Goal: Task Accomplishment & Management: Use online tool/utility

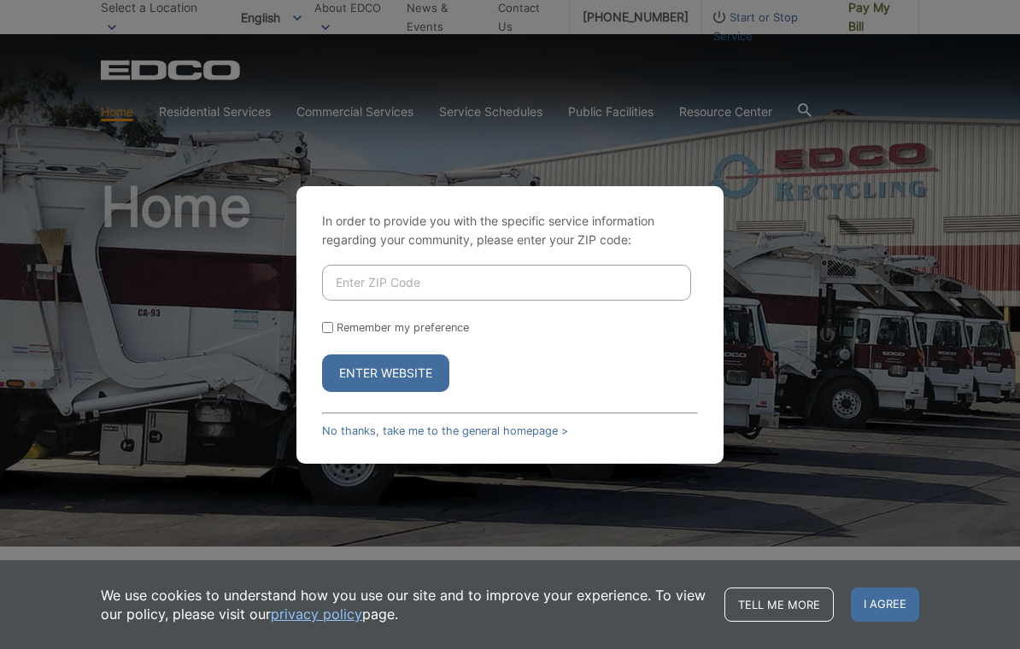
click at [451, 293] on input "Enter ZIP Code" at bounding box center [506, 283] width 369 height 36
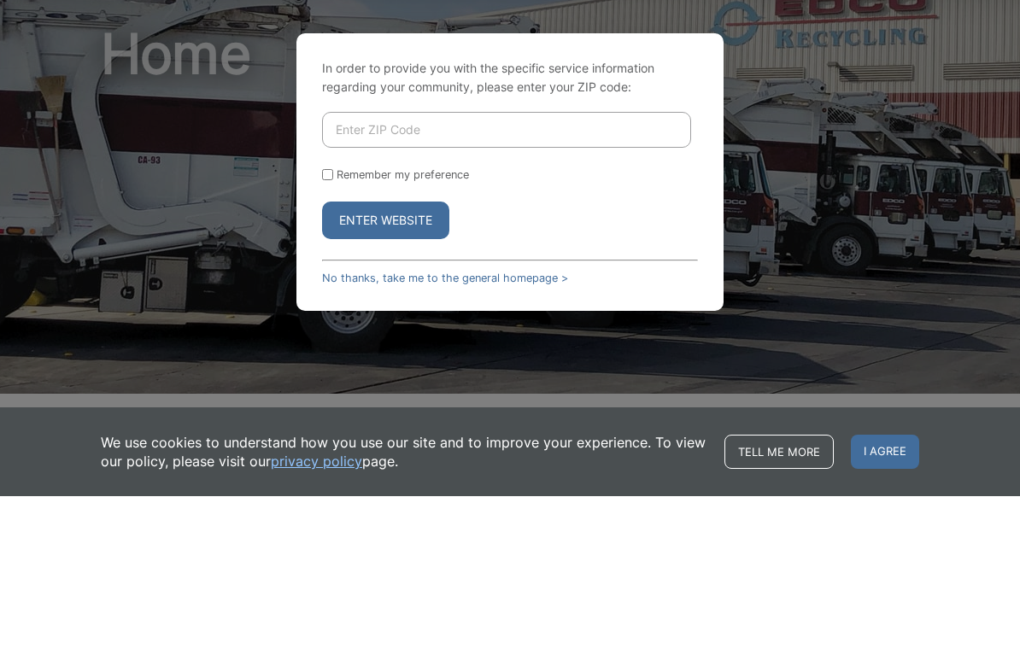
type input "92021"
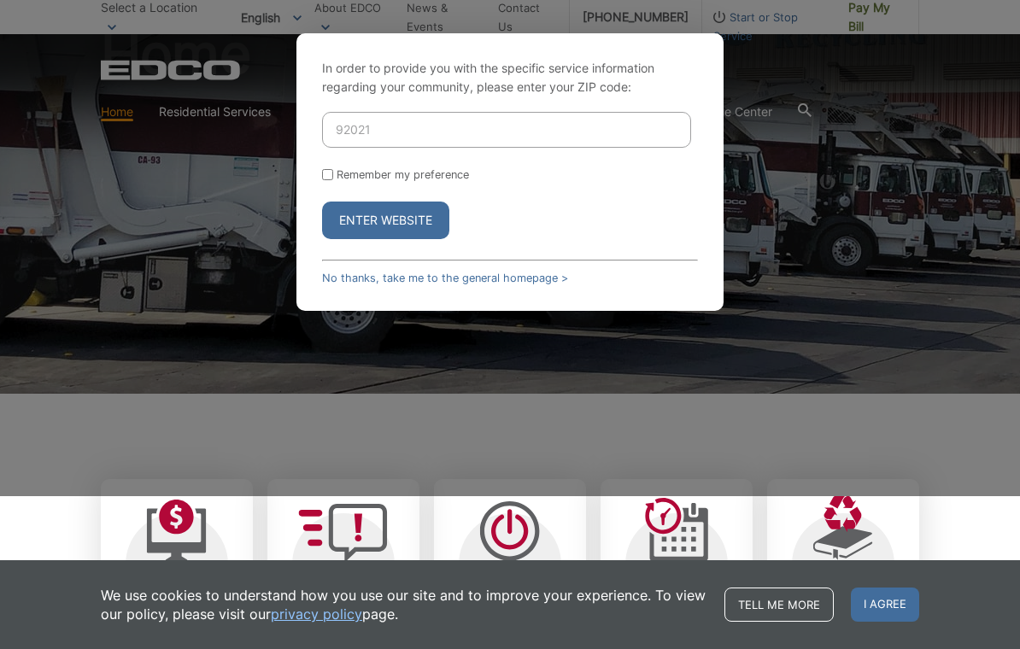
click at [325, 180] on input "Remember my preference" at bounding box center [327, 174] width 11 height 11
checkbox input "true"
click at [410, 239] on button "Enter Website" at bounding box center [385, 221] width 127 height 38
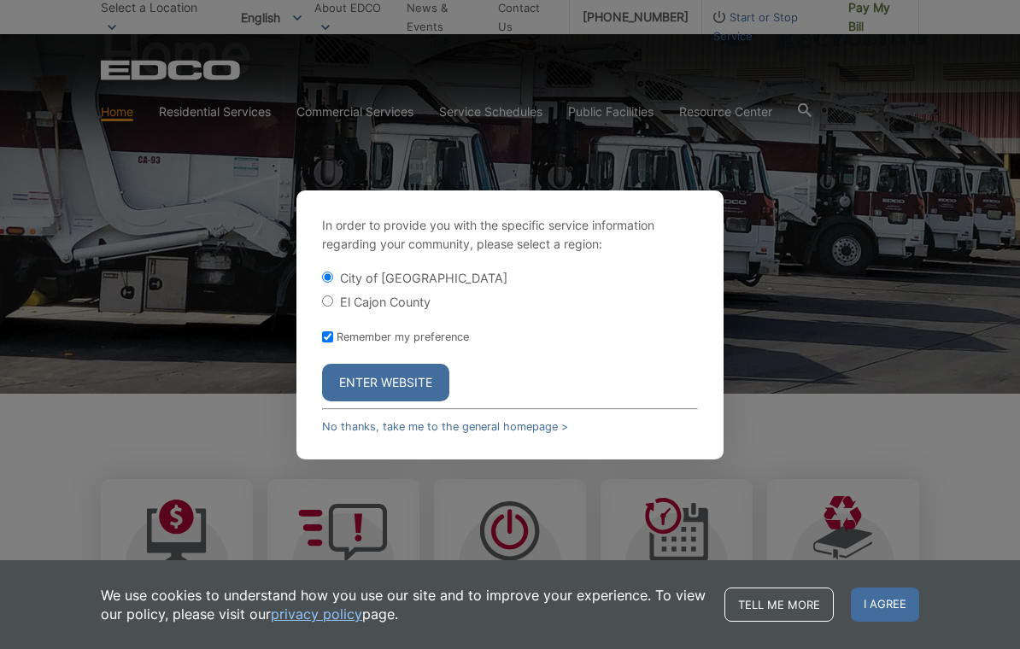
click at [894, 620] on span "I agree" at bounding box center [885, 605] width 68 height 34
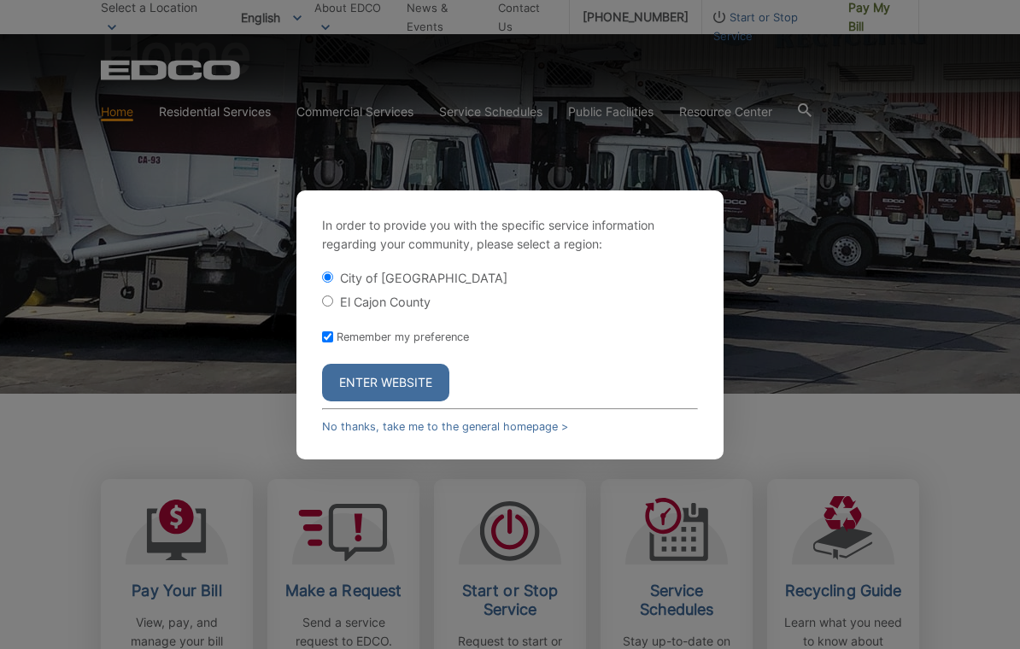
click at [419, 385] on button "Enter Website" at bounding box center [385, 383] width 127 height 38
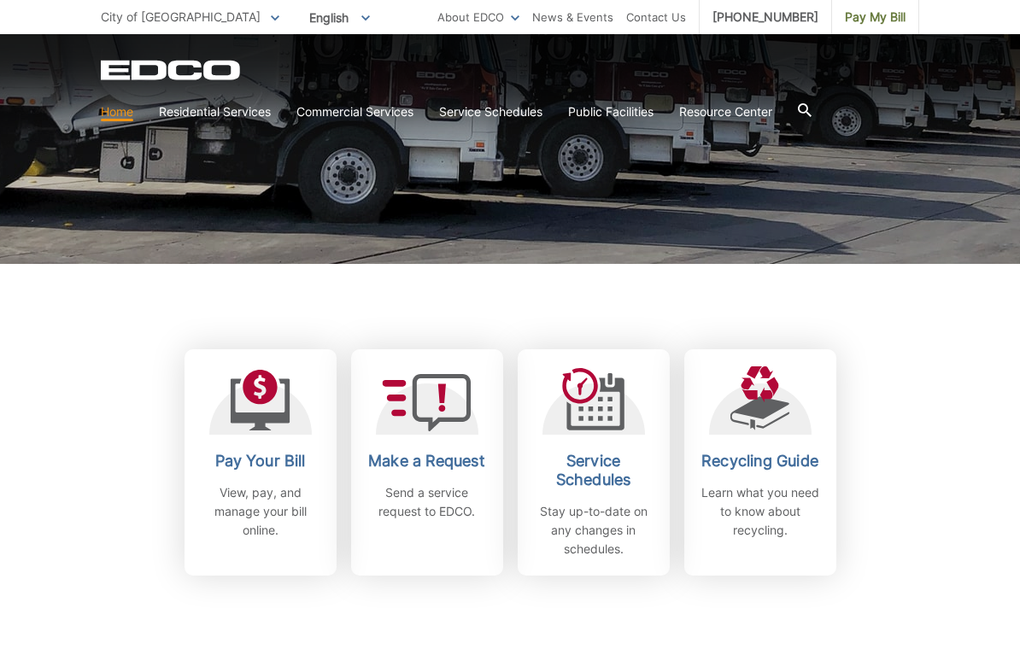
scroll to position [387, 0]
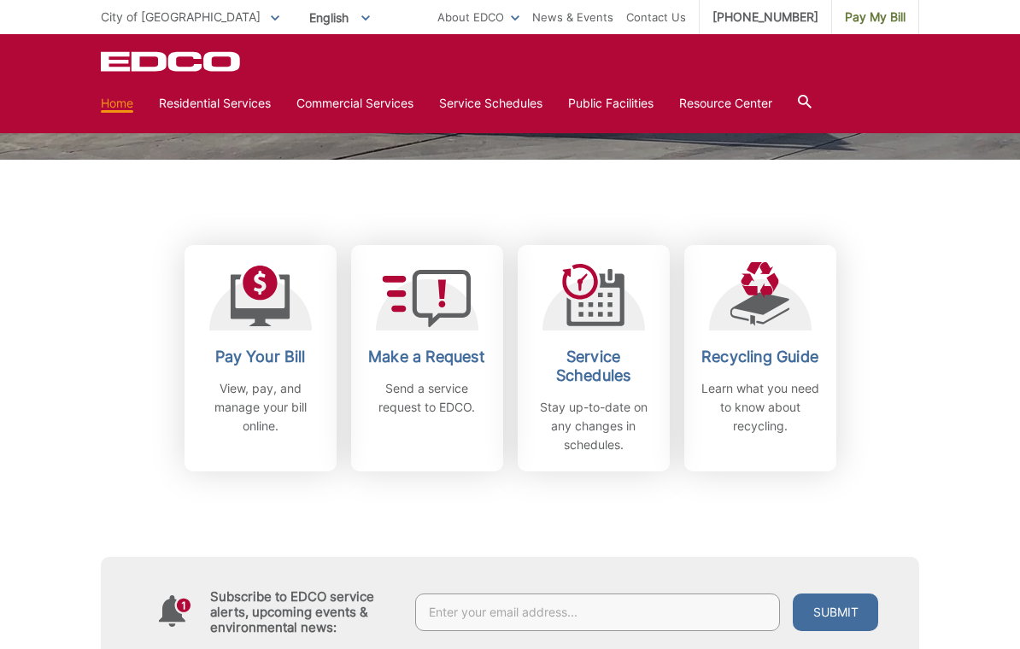
click at [294, 389] on p "View, pay, and manage your bill online." at bounding box center [260, 407] width 126 height 56
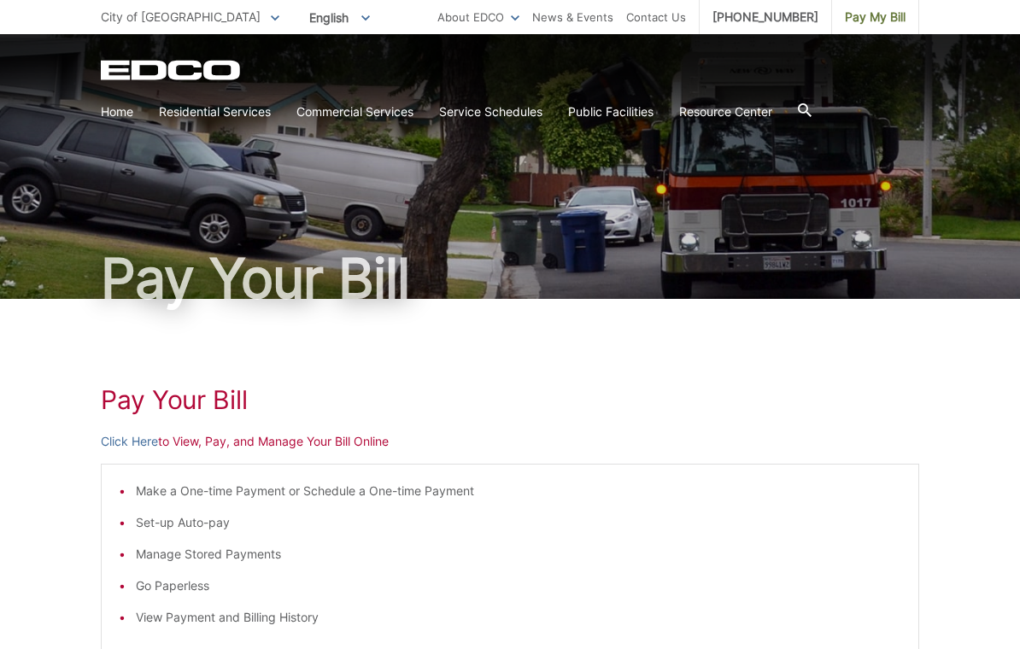
click at [146, 429] on div "Pay Your Bill Click Here to View, Pay, and Manage Your Bill Online Make a One-t…" at bounding box center [510, 643] width 818 height 689
click at [147, 449] on link "Click Here" at bounding box center [129, 441] width 57 height 19
